Goal: Check status: Check status

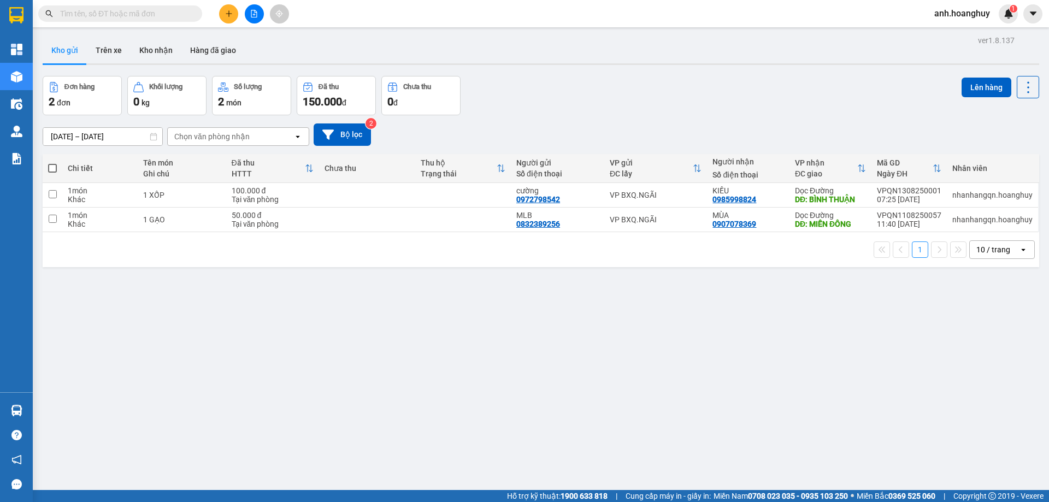
click at [142, 14] on input "text" at bounding box center [124, 14] width 129 height 12
paste input "0344546545"
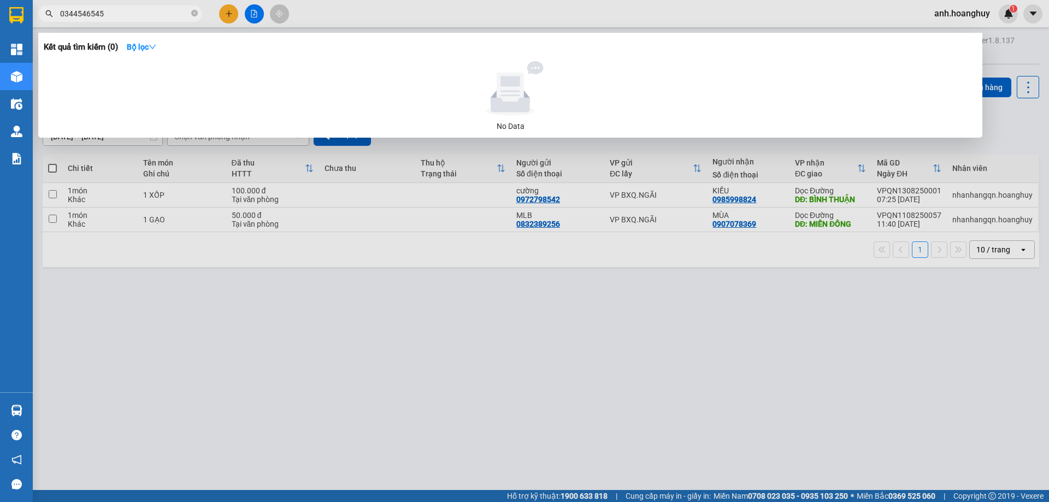
type input "0344546545"
